Goal: Task Accomplishment & Management: Complete application form

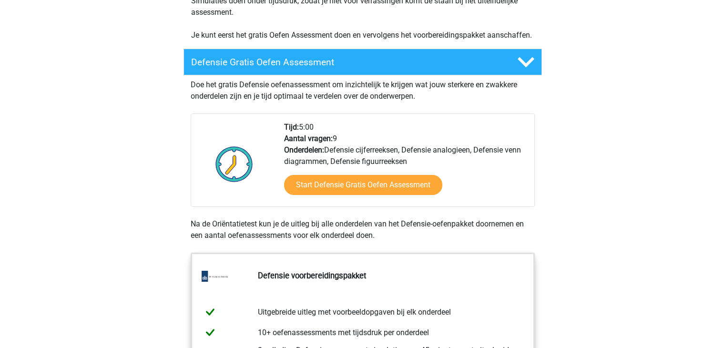
scroll to position [271, 0]
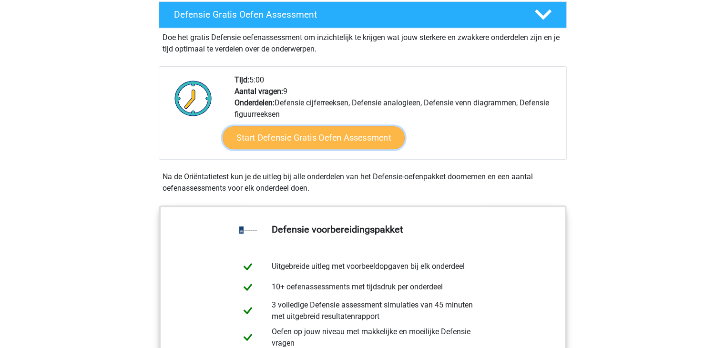
click at [330, 132] on link "Start Defensie Gratis Oefen Assessment" at bounding box center [314, 137] width 182 height 23
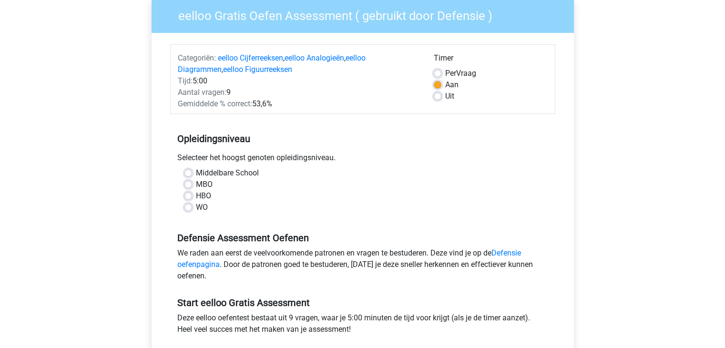
scroll to position [79, 0]
click at [196, 211] on label "WO" at bounding box center [202, 207] width 12 height 11
click at [188, 211] on input "WO" at bounding box center [188, 207] width 8 height 10
radio input "true"
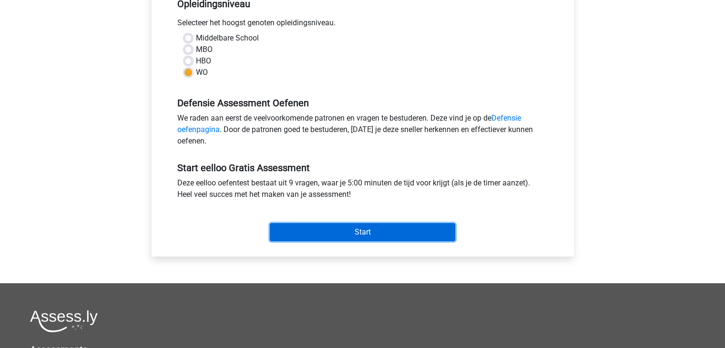
click at [328, 229] on input "Start" at bounding box center [362, 232] width 185 height 18
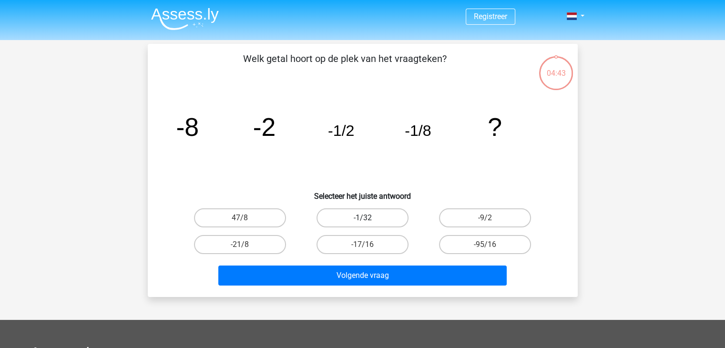
click at [356, 214] on label "-1/32" at bounding box center [362, 217] width 92 height 19
click at [362, 218] on input "-1/32" at bounding box center [365, 221] width 6 height 6
radio input "true"
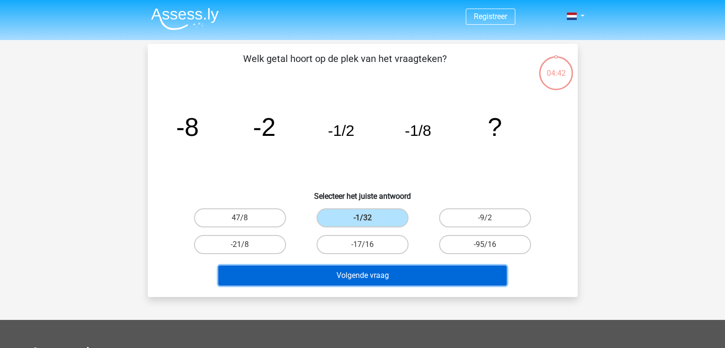
click at [380, 274] on button "Volgende vraag" at bounding box center [362, 275] width 288 height 20
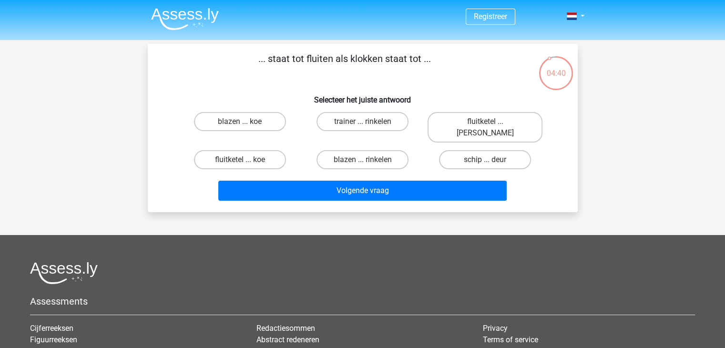
scroll to position [1, 0]
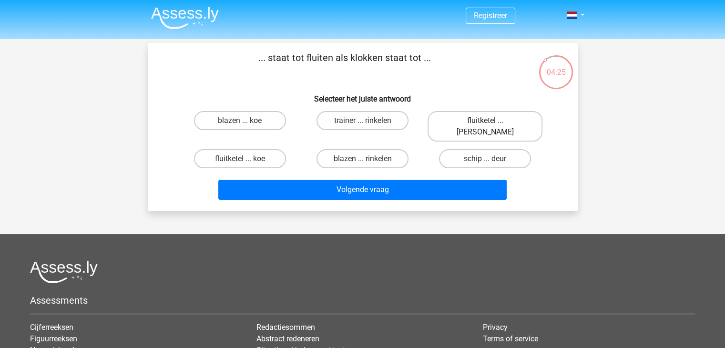
click at [465, 124] on label "fluitketel ... luiden" at bounding box center [485, 126] width 115 height 31
click at [485, 124] on input "fluitketel ... luiden" at bounding box center [488, 124] width 6 height 6
radio input "true"
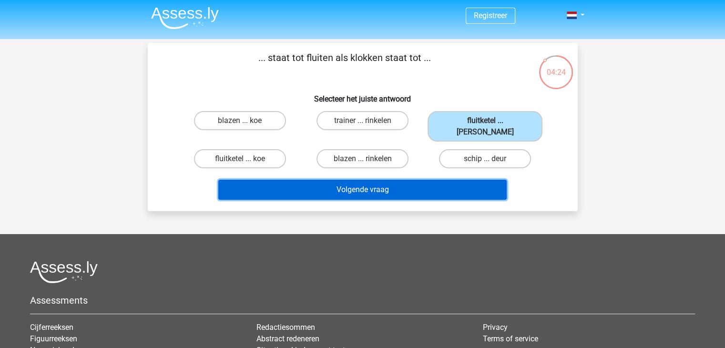
click at [437, 180] on button "Volgende vraag" at bounding box center [362, 190] width 288 height 20
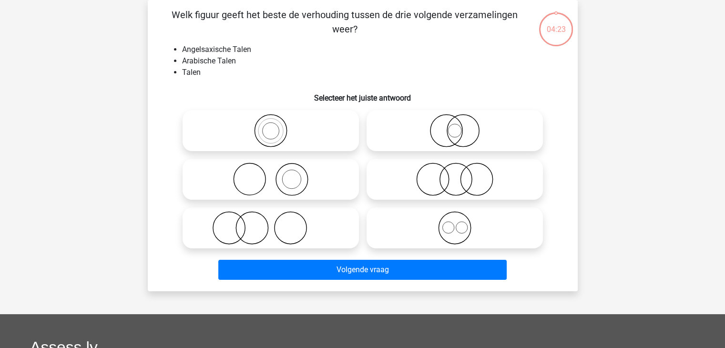
scroll to position [1, 0]
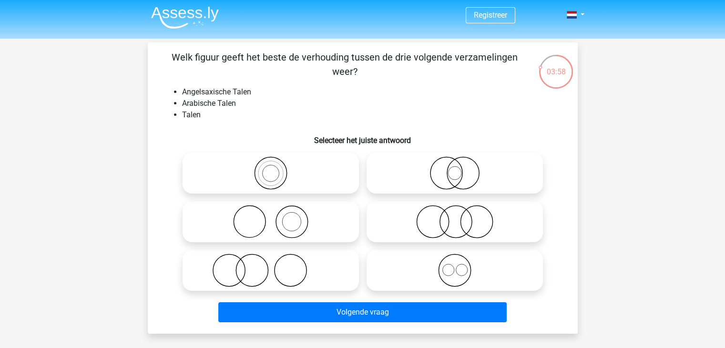
click at [280, 176] on icon at bounding box center [270, 172] width 169 height 33
click at [277, 168] on input "radio" at bounding box center [274, 165] width 6 height 6
radio input "true"
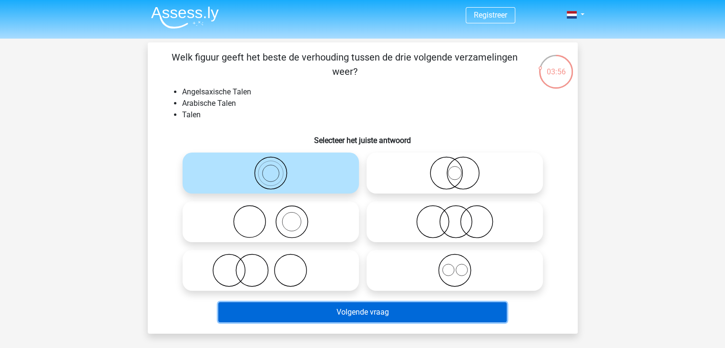
click at [270, 321] on button "Volgende vraag" at bounding box center [362, 312] width 288 height 20
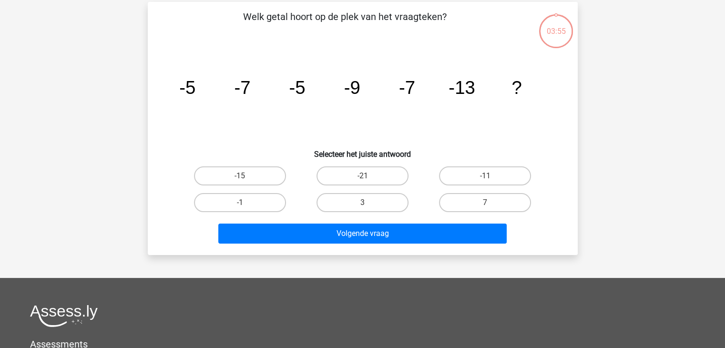
scroll to position [44, 0]
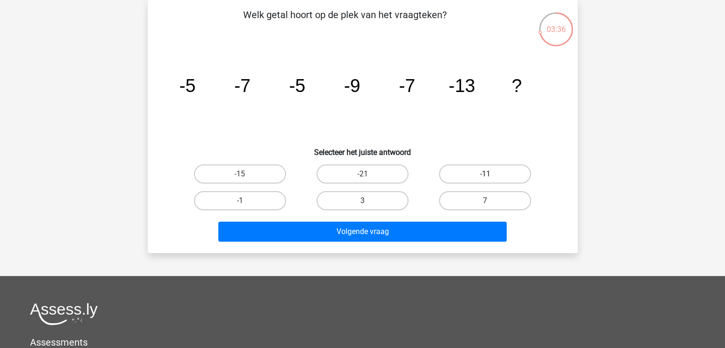
click at [453, 176] on label "-11" at bounding box center [485, 173] width 92 height 19
click at [485, 176] on input "-11" at bounding box center [488, 177] width 6 height 6
radio input "true"
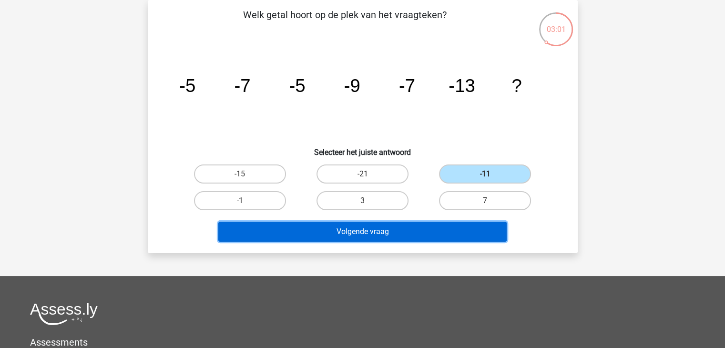
click at [426, 235] on button "Volgende vraag" at bounding box center [362, 232] width 288 height 20
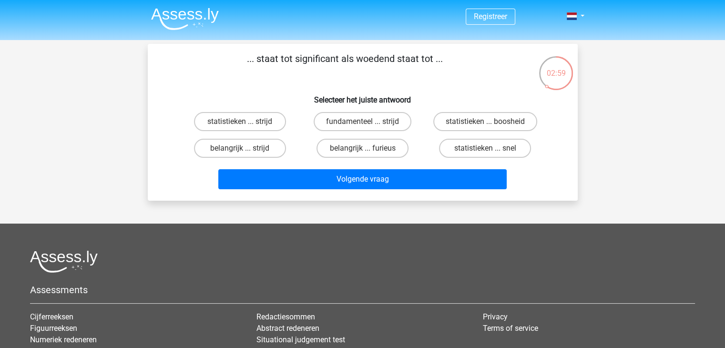
scroll to position [0, 0]
click at [326, 143] on label "belangrijk ... furieus" at bounding box center [362, 148] width 92 height 19
click at [362, 148] on input "belangrijk ... furieus" at bounding box center [365, 151] width 6 height 6
radio input "true"
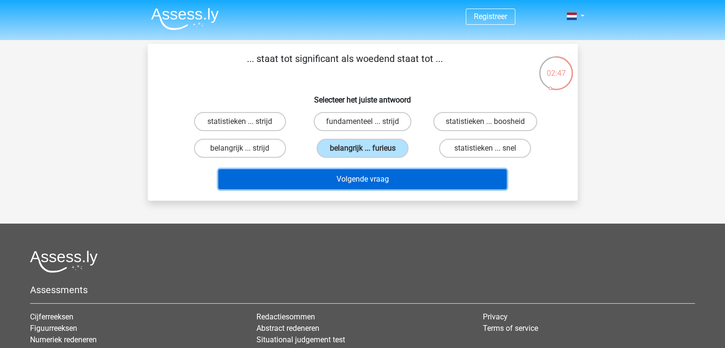
click at [346, 179] on button "Volgende vraag" at bounding box center [362, 179] width 288 height 20
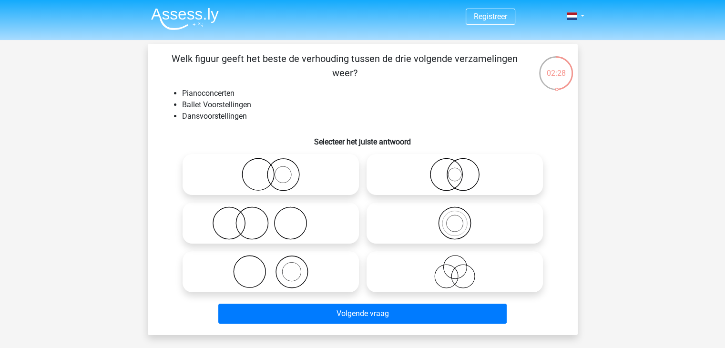
click at [286, 224] on icon at bounding box center [270, 222] width 169 height 33
click at [277, 218] on input "radio" at bounding box center [274, 215] width 6 height 6
radio input "true"
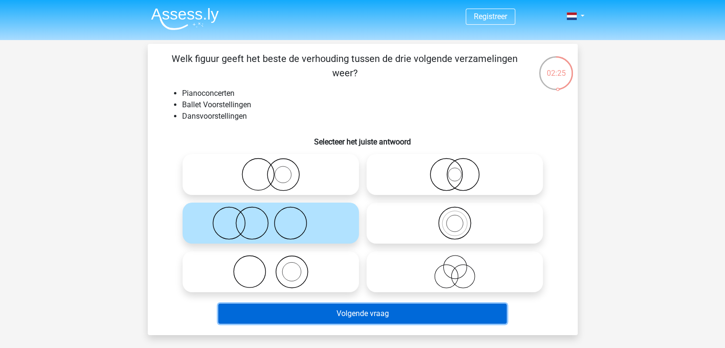
click at [288, 307] on button "Volgende vraag" at bounding box center [362, 314] width 288 height 20
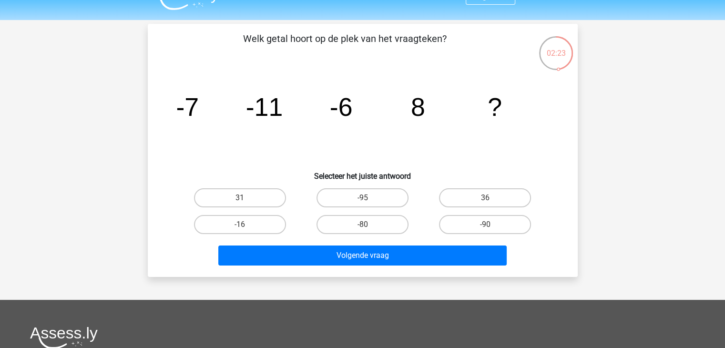
scroll to position [19, 0]
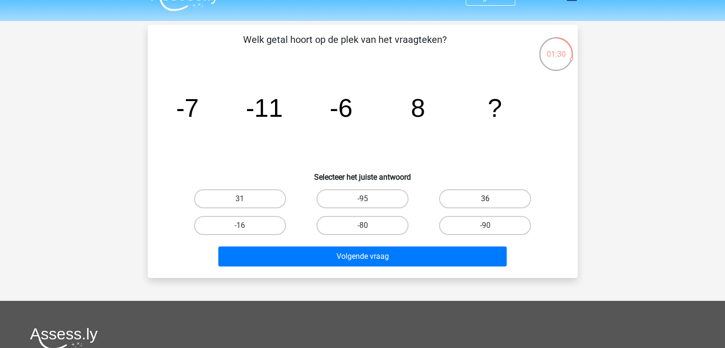
click at [479, 203] on label "36" at bounding box center [485, 198] width 92 height 19
click at [485, 203] on input "36" at bounding box center [488, 202] width 6 height 6
radio input "true"
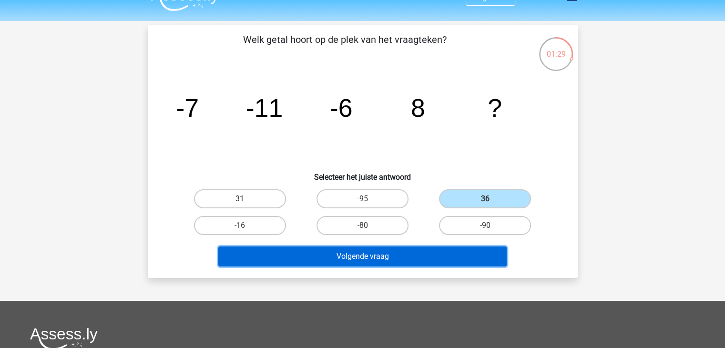
click at [407, 251] on button "Volgende vraag" at bounding box center [362, 256] width 288 height 20
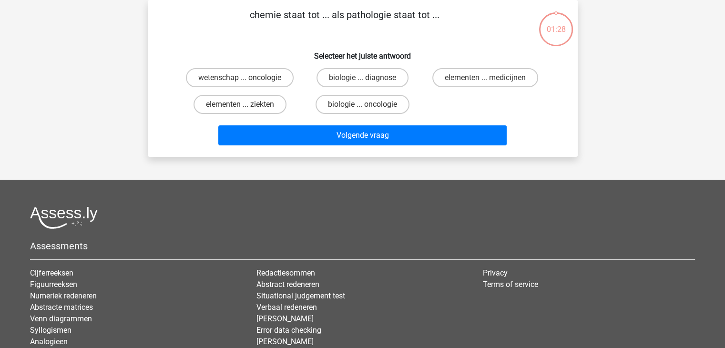
scroll to position [0, 0]
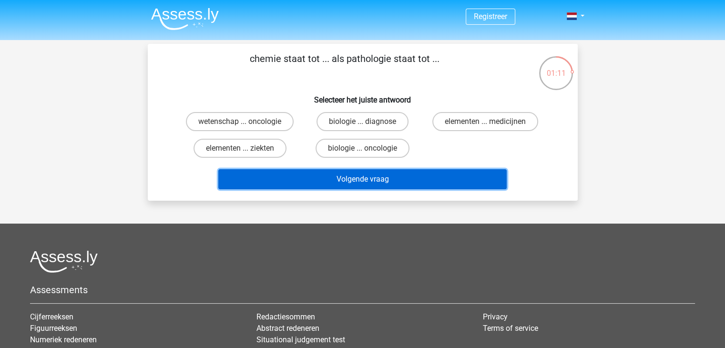
click at [343, 176] on button "Volgende vraag" at bounding box center [362, 179] width 288 height 20
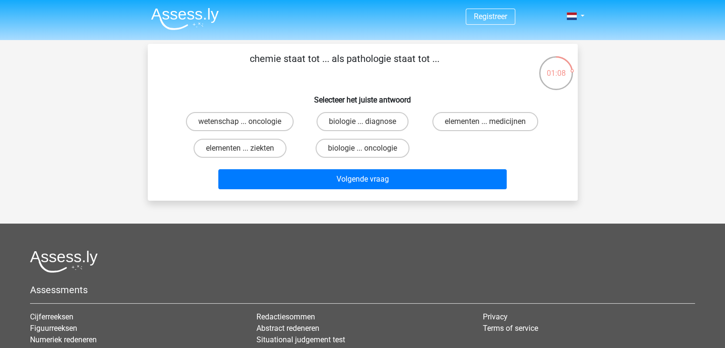
click at [299, 129] on div "wetenschap ... oncologie" at bounding box center [240, 121] width 122 height 27
click at [469, 119] on label "elementen ... medicijnen" at bounding box center [485, 121] width 106 height 19
click at [485, 122] on input "elementen ... medicijnen" at bounding box center [488, 125] width 6 height 6
radio input "true"
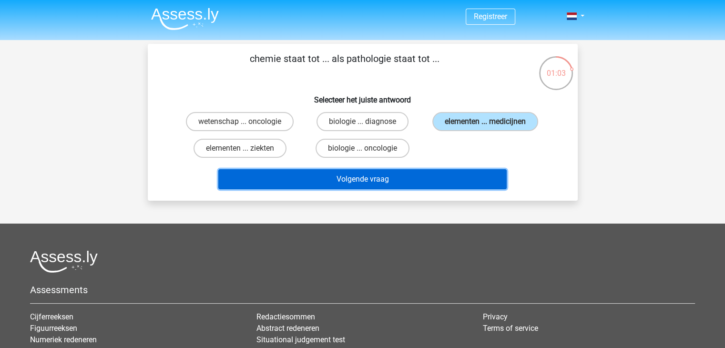
click at [315, 185] on button "Volgende vraag" at bounding box center [362, 179] width 288 height 20
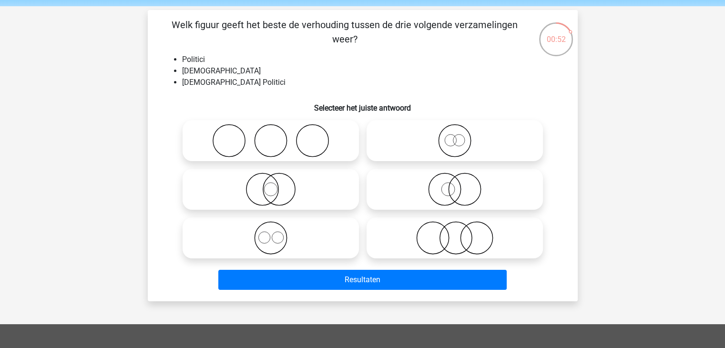
scroll to position [35, 0]
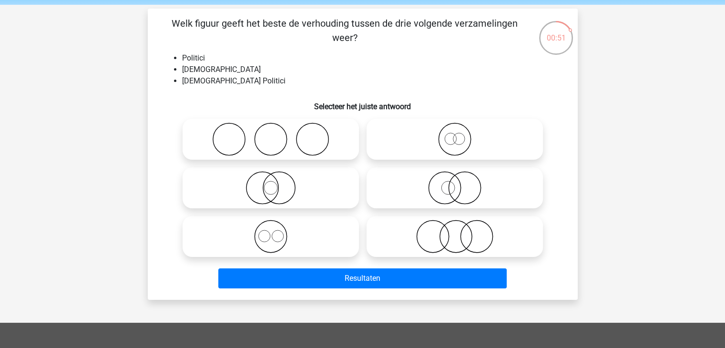
click at [285, 190] on icon at bounding box center [270, 187] width 169 height 33
click at [277, 183] on input "radio" at bounding box center [274, 180] width 6 height 6
radio input "true"
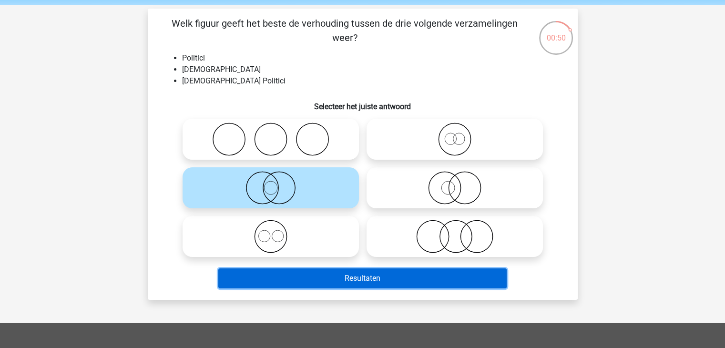
click at [274, 276] on button "Resultaten" at bounding box center [362, 278] width 288 height 20
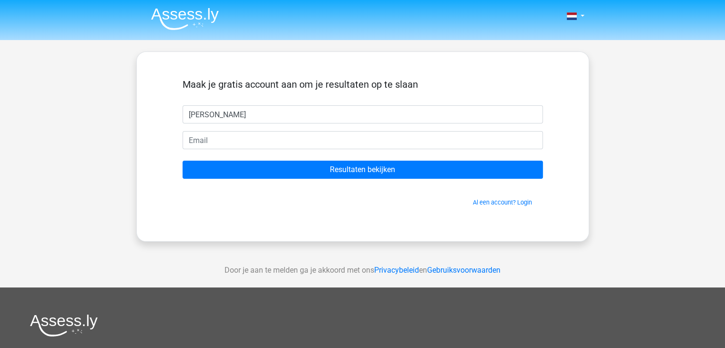
type input "[PERSON_NAME]"
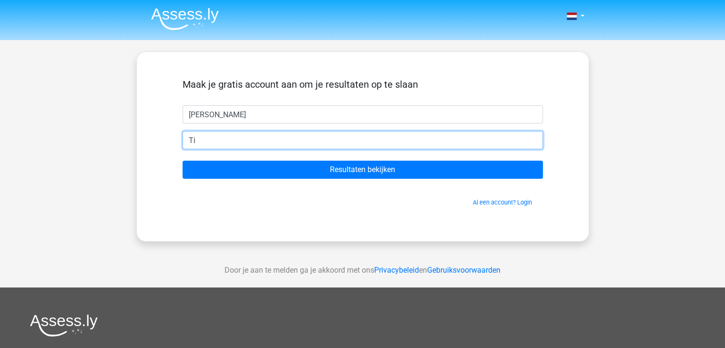
type input "tijmananne@gmail.com"
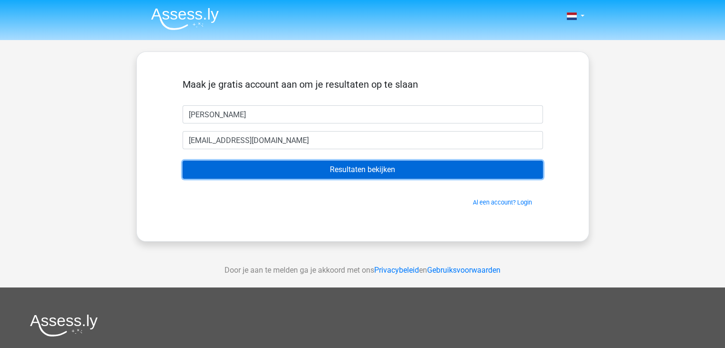
click at [270, 168] on input "Resultaten bekijken" at bounding box center [363, 170] width 360 height 18
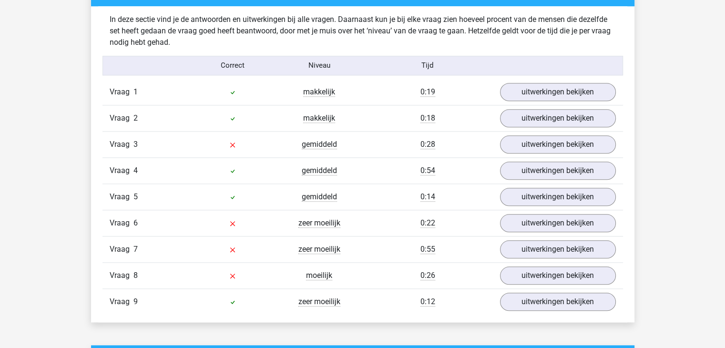
scroll to position [1008, 0]
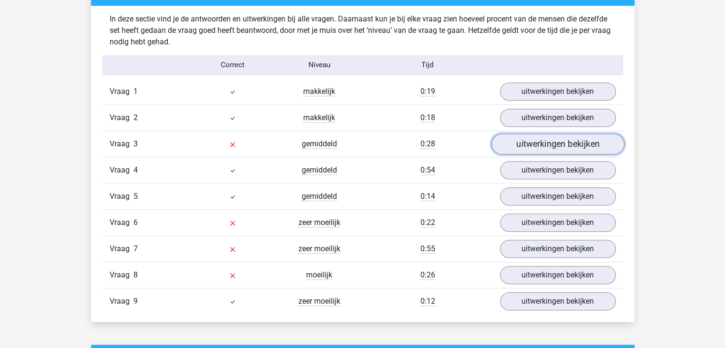
click at [575, 139] on link "uitwerkingen bekijken" at bounding box center [557, 143] width 133 height 21
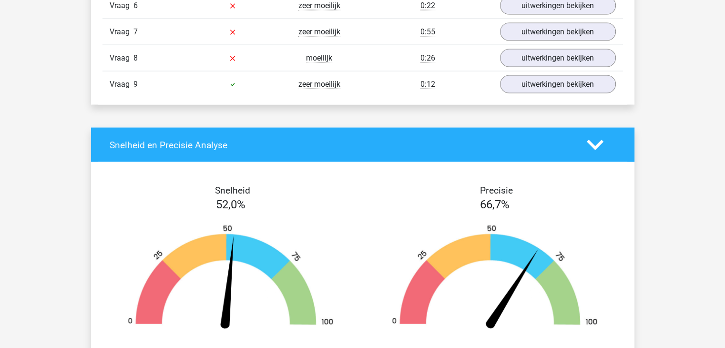
scroll to position [1678, 0]
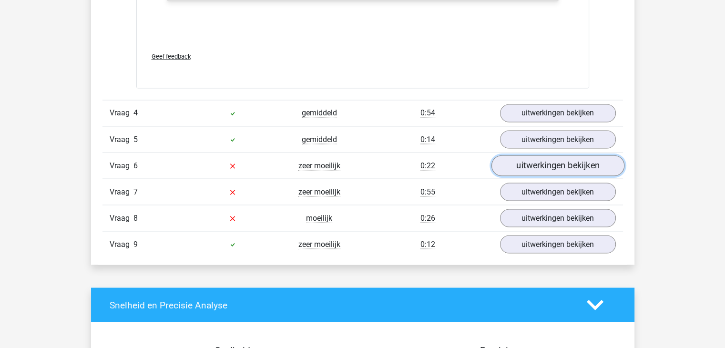
click at [526, 162] on link "uitwerkingen bekijken" at bounding box center [557, 165] width 133 height 21
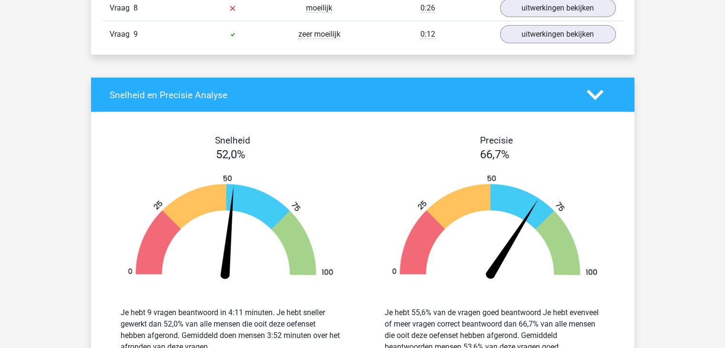
scroll to position [2185, 0]
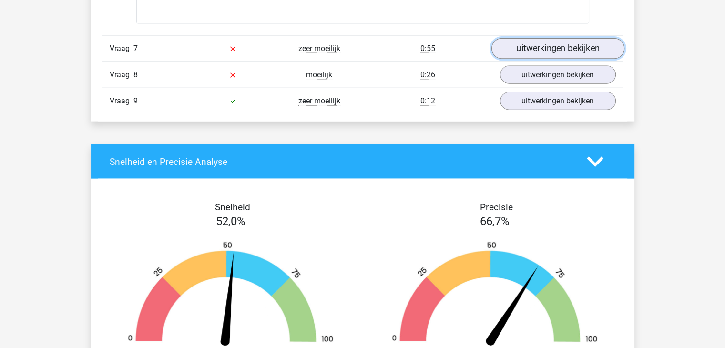
click at [519, 52] on link "uitwerkingen bekijken" at bounding box center [557, 49] width 133 height 21
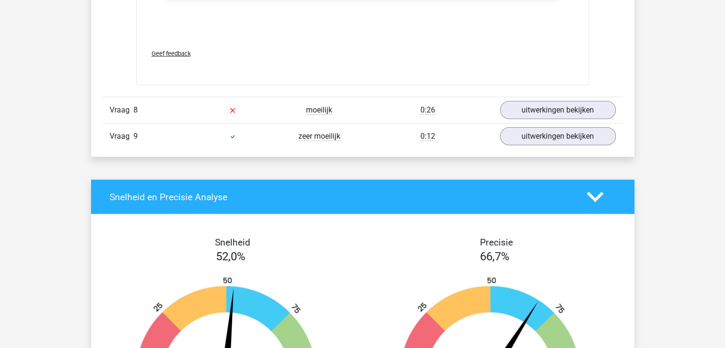
scroll to position [2730, 0]
click at [543, 106] on link "uitwerkingen bekijken" at bounding box center [557, 110] width 133 height 21
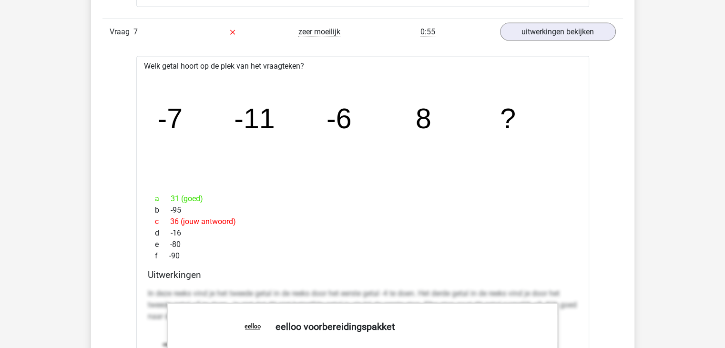
scroll to position [2200, 0]
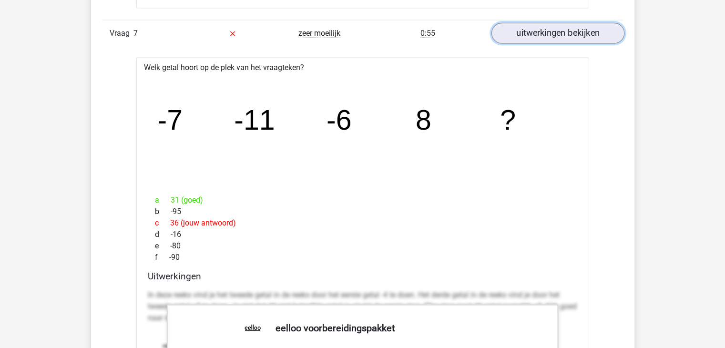
click at [566, 31] on link "uitwerkingen bekijken" at bounding box center [557, 33] width 133 height 21
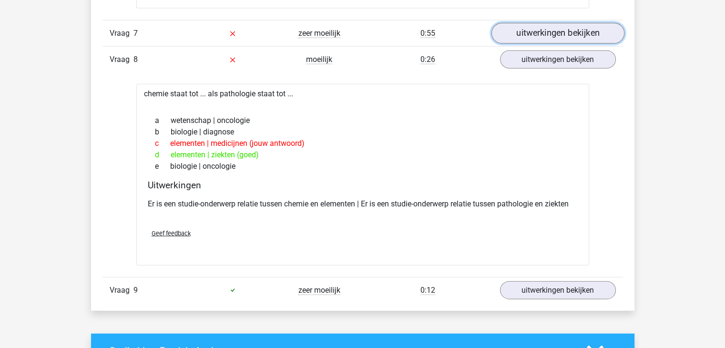
click at [566, 33] on link "uitwerkingen bekijken" at bounding box center [557, 33] width 133 height 21
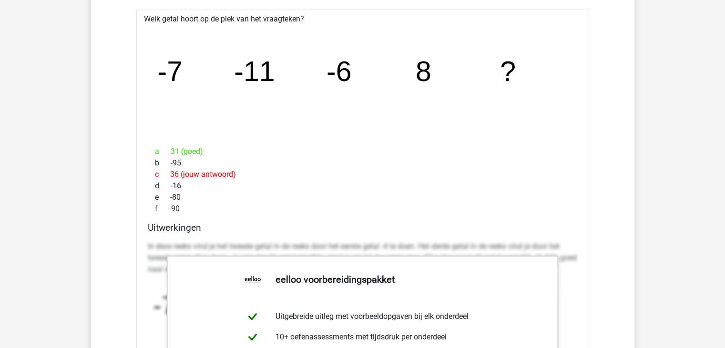
scroll to position [2248, 0]
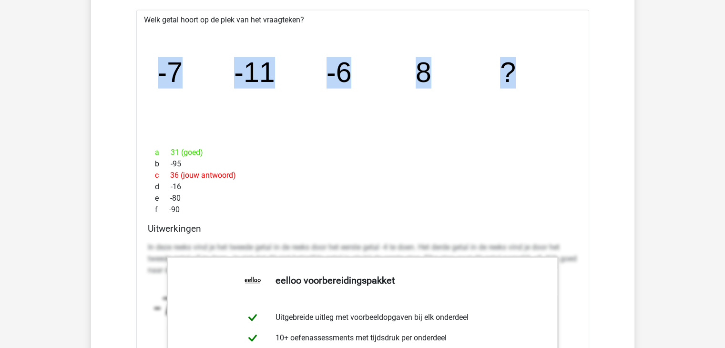
drag, startPoint x: 522, startPoint y: 84, endPoint x: 161, endPoint y: 41, distance: 363.9
click at [161, 41] on icon "image/svg+xml -7 -11 -6 8 ?" at bounding box center [363, 83] width 422 height 106
copy g "-7 -11 -6 8 ?"
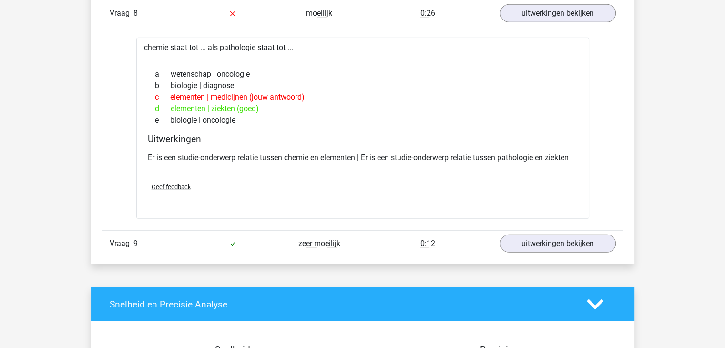
scroll to position [2827, 0]
